Goal: Transaction & Acquisition: Purchase product/service

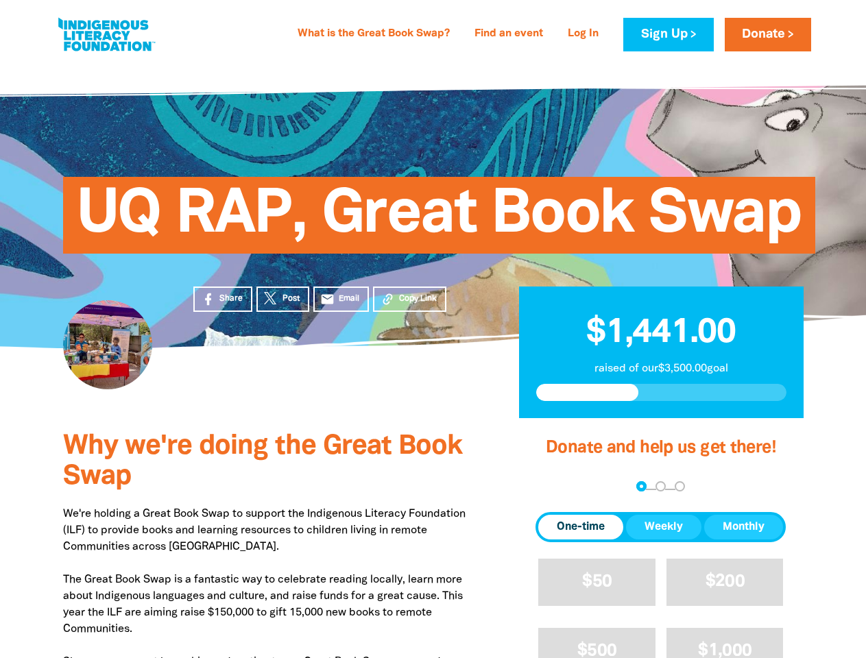
click at [433, 329] on div "UQ RAP, Great Book Swap" at bounding box center [433, 205] width 823 height 287
click at [409, 299] on span "Copy Link" at bounding box center [418, 299] width 38 height 12
click at [554, 488] on div "arrow_back Back Step 1 Step 2 Step 3" at bounding box center [661, 487] width 250 height 16
click at [641, 487] on div "Navigate to step 1 of 3 to enter your donation amount" at bounding box center [641, 486] width 3 height 3
click at [581, 527] on span "One-time" at bounding box center [581, 527] width 48 height 16
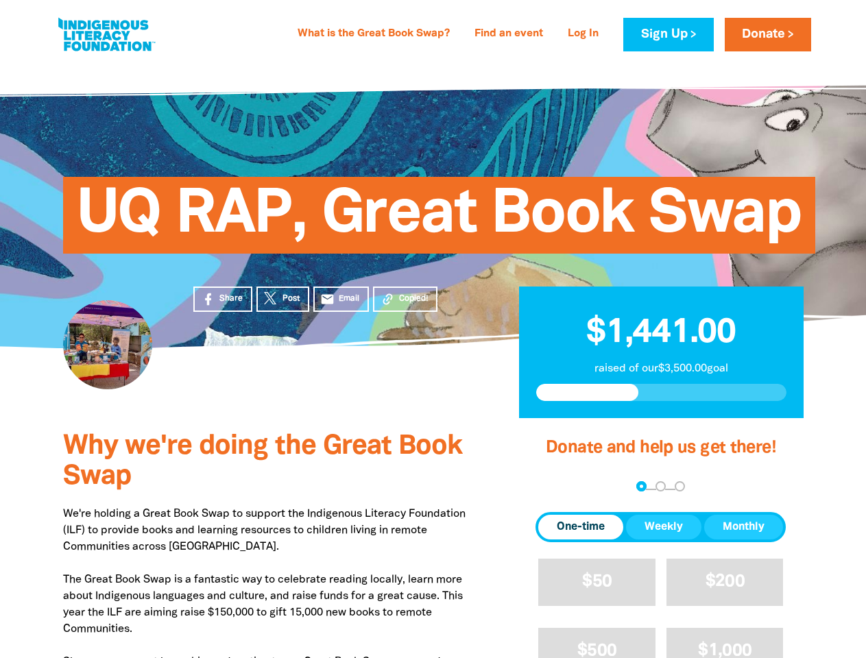
click at [664, 527] on span "Weekly" at bounding box center [664, 527] width 38 height 16
click at [743, 527] on span "Monthly" at bounding box center [744, 527] width 42 height 16
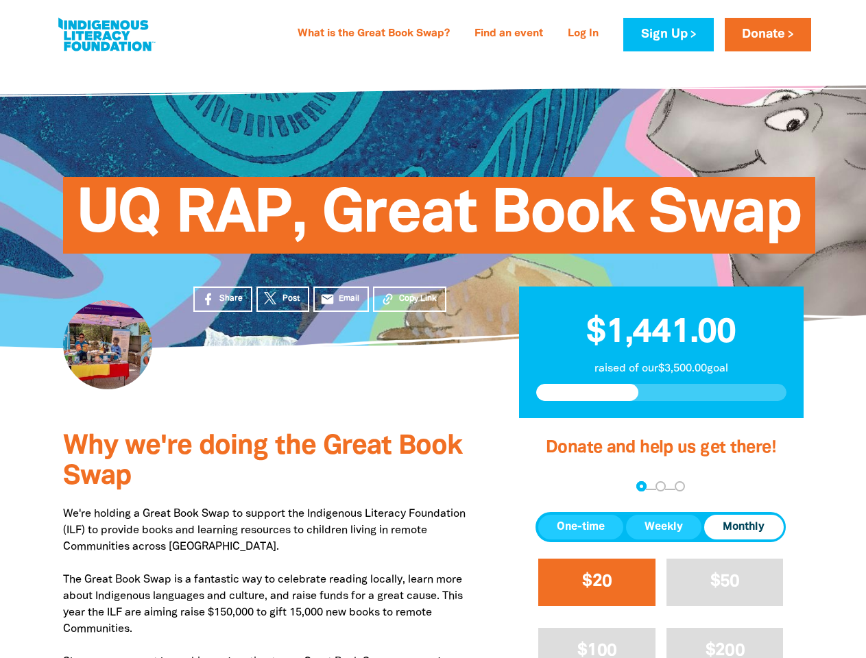
click at [597, 582] on span "$20" at bounding box center [596, 582] width 29 height 16
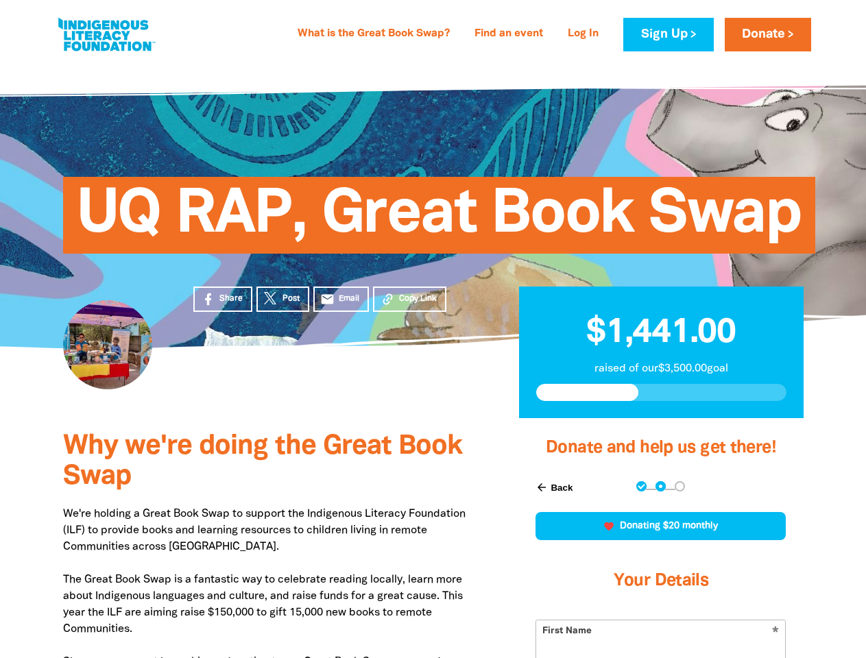
scroll to position [302, 0]
